Goal: Information Seeking & Learning: Learn about a topic

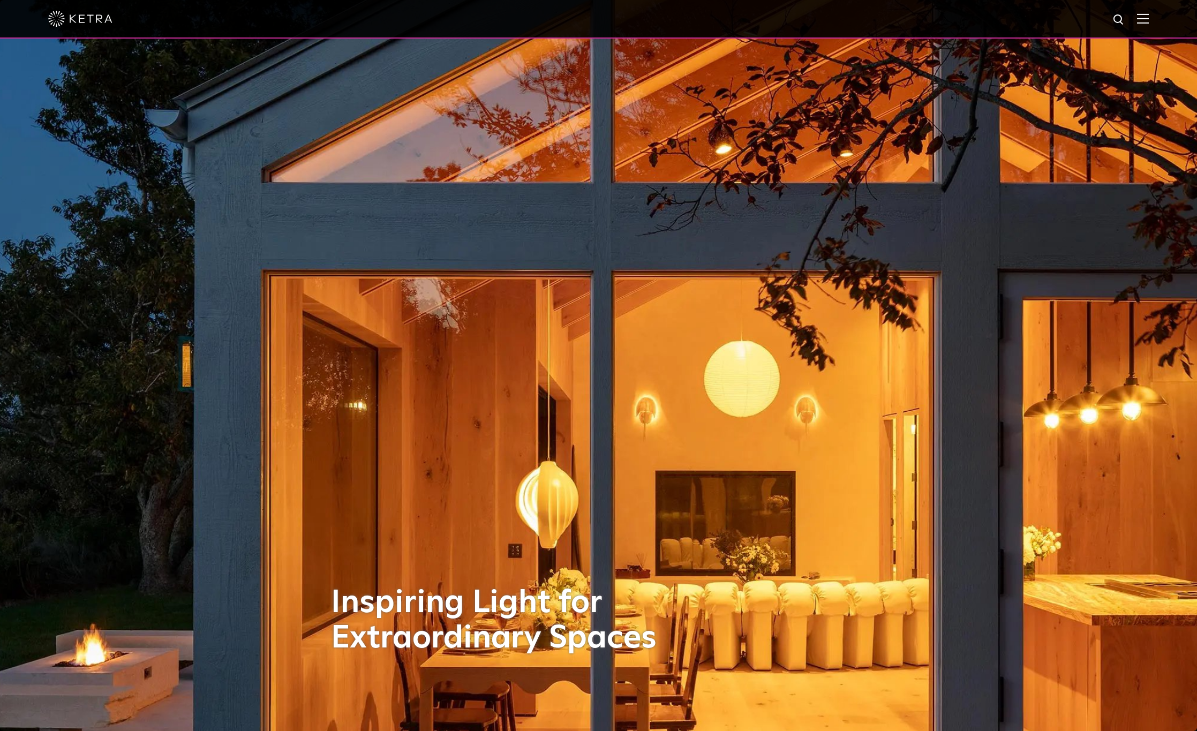
click at [1148, 23] on img at bounding box center [1143, 18] width 12 height 10
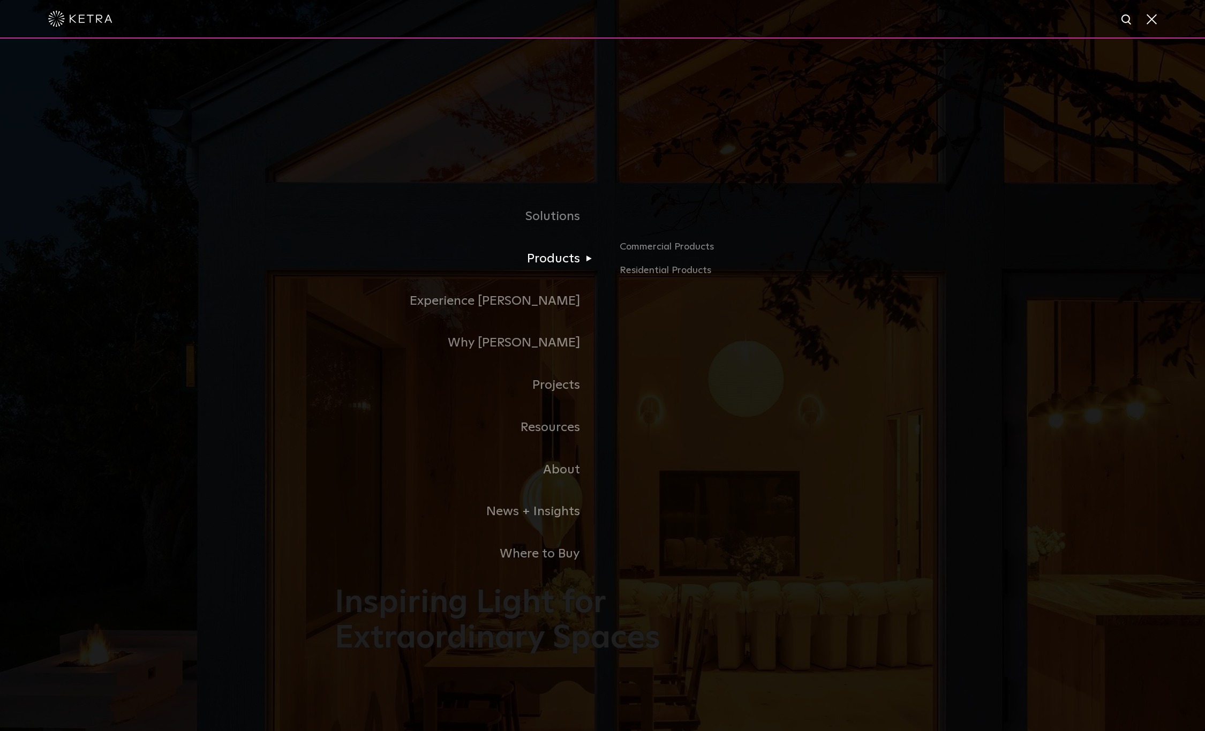
click at [557, 268] on link "Products" at bounding box center [469, 259] width 268 height 42
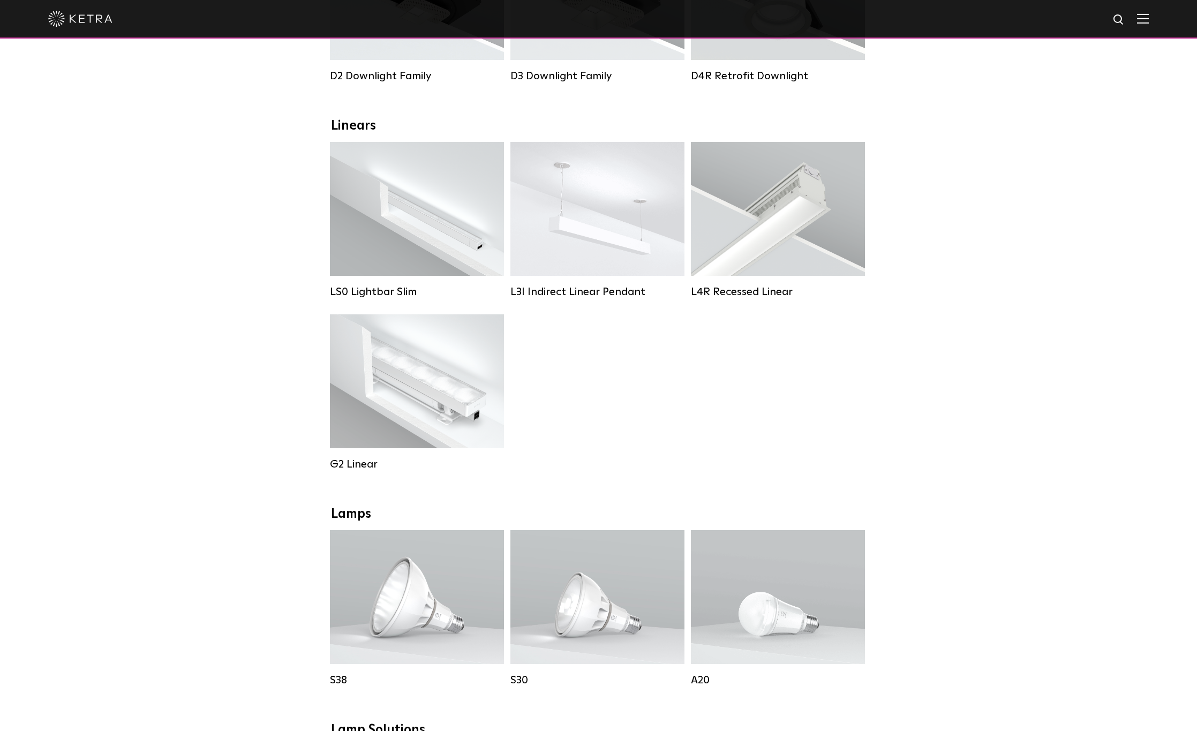
scroll to position [321, 0]
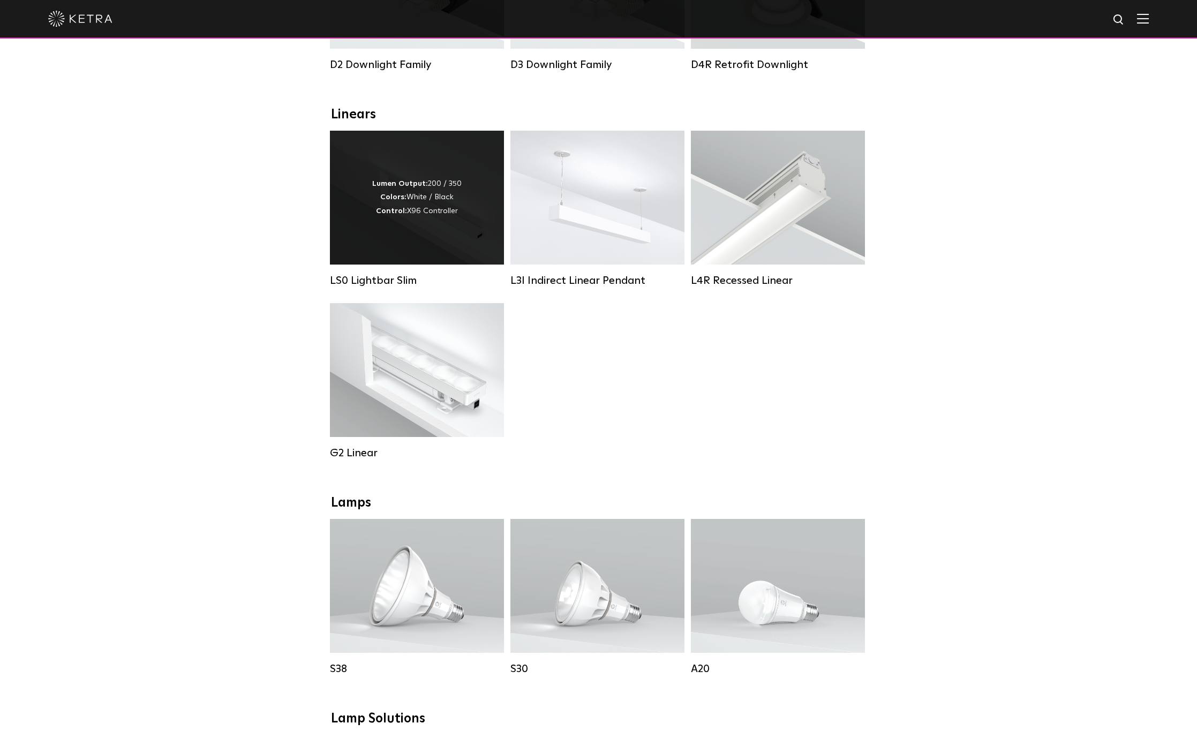
click at [452, 244] on div "Lumen Output: 200 / 350 Colors: White / Black Control: X96 Controller" at bounding box center [417, 198] width 174 height 134
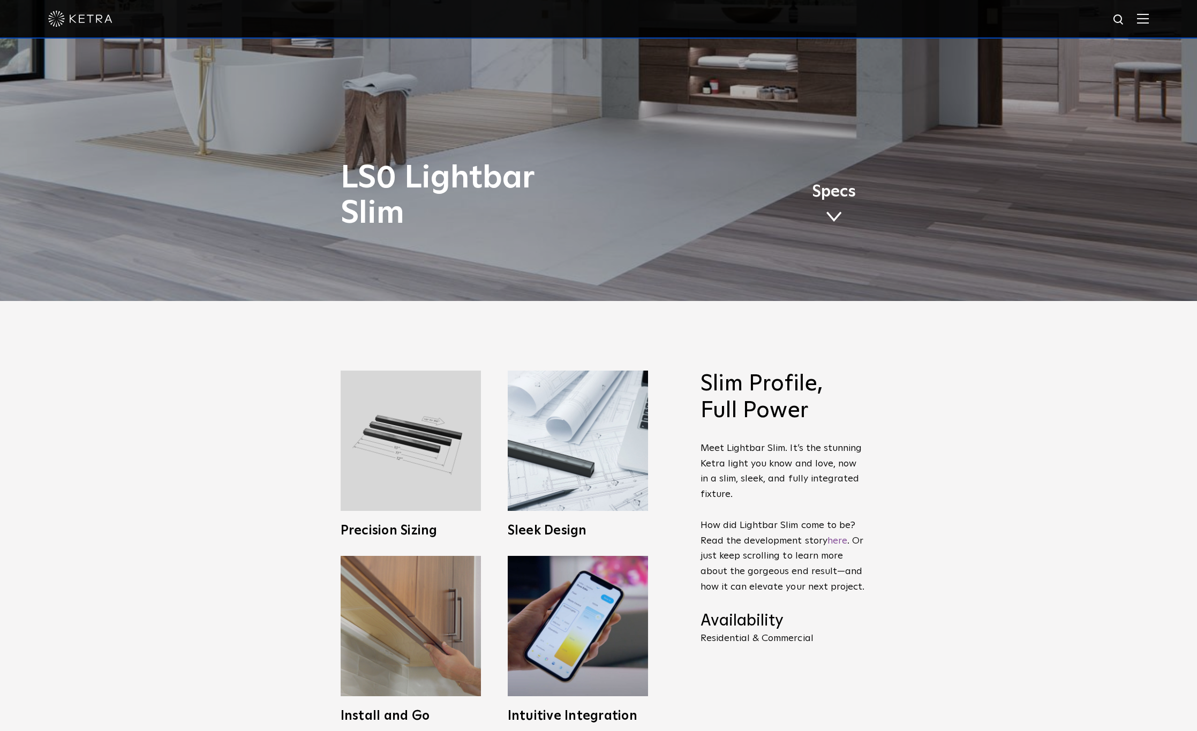
scroll to position [589, 0]
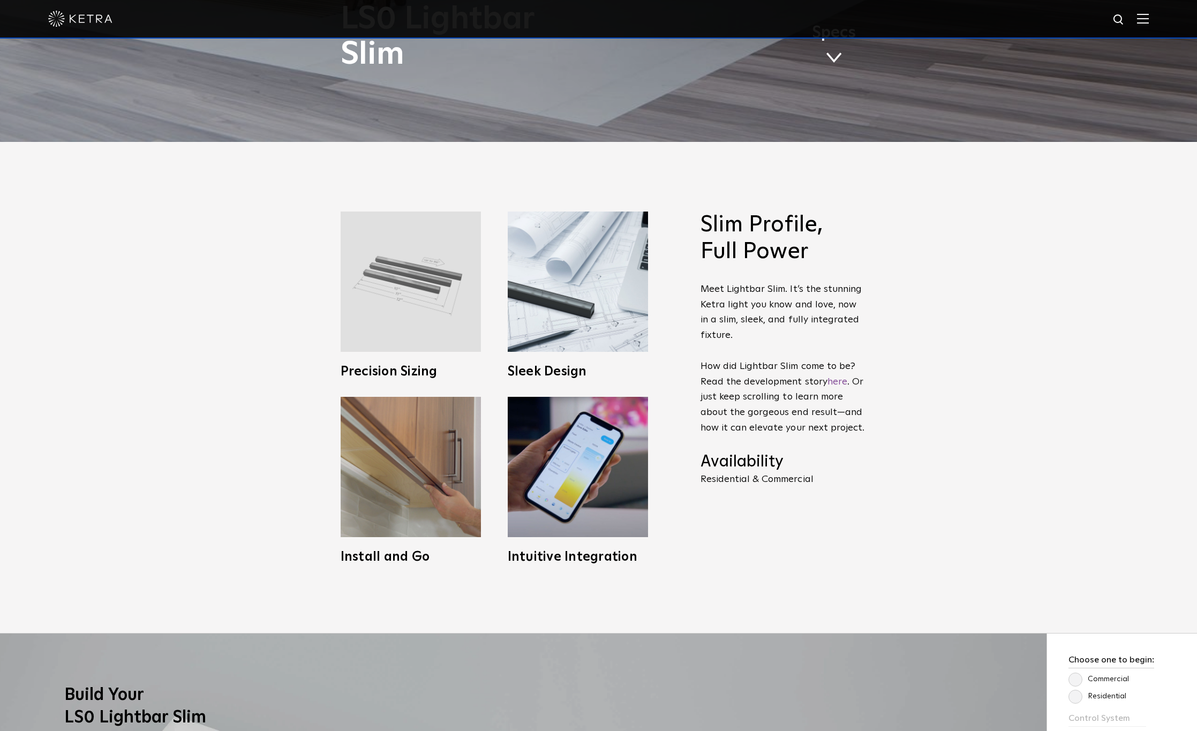
click at [446, 282] on img at bounding box center [411, 282] width 140 height 140
